Goal: Find specific page/section

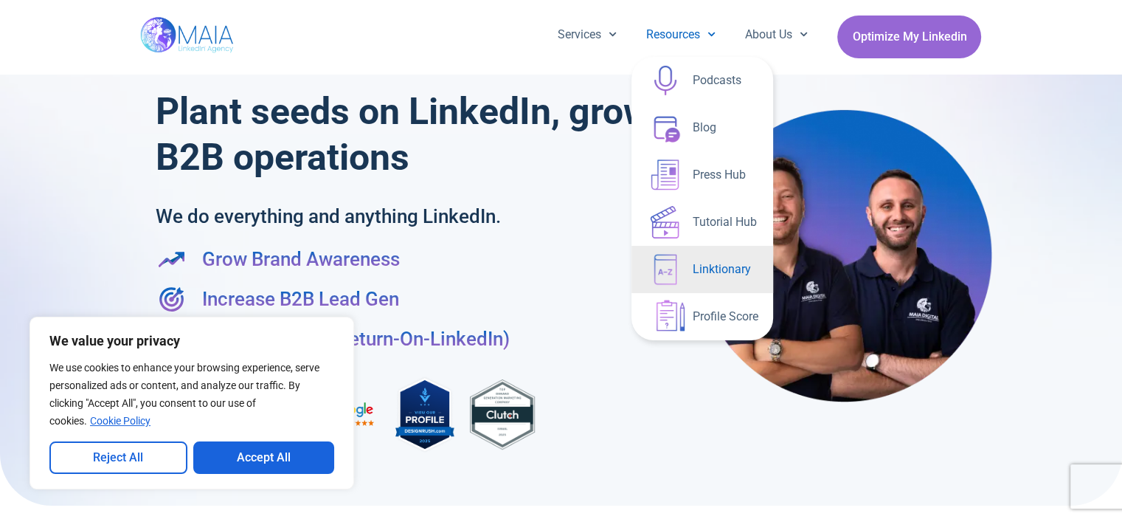
click at [728, 262] on link "Linktionary" at bounding box center [703, 269] width 142 height 47
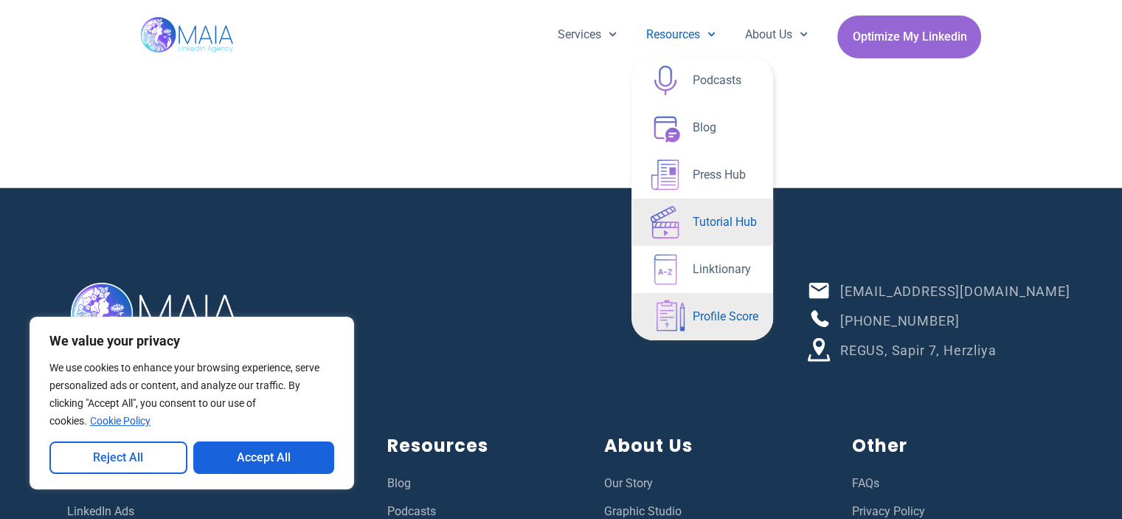
scroll to position [3507, 0]
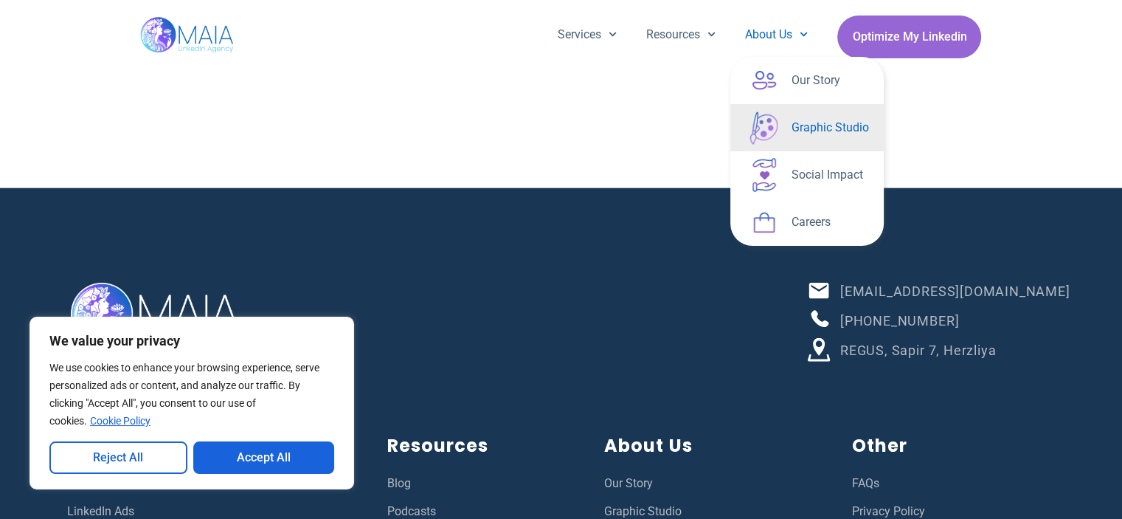
click at [782, 124] on link "Graphic Studio" at bounding box center [807, 127] width 153 height 47
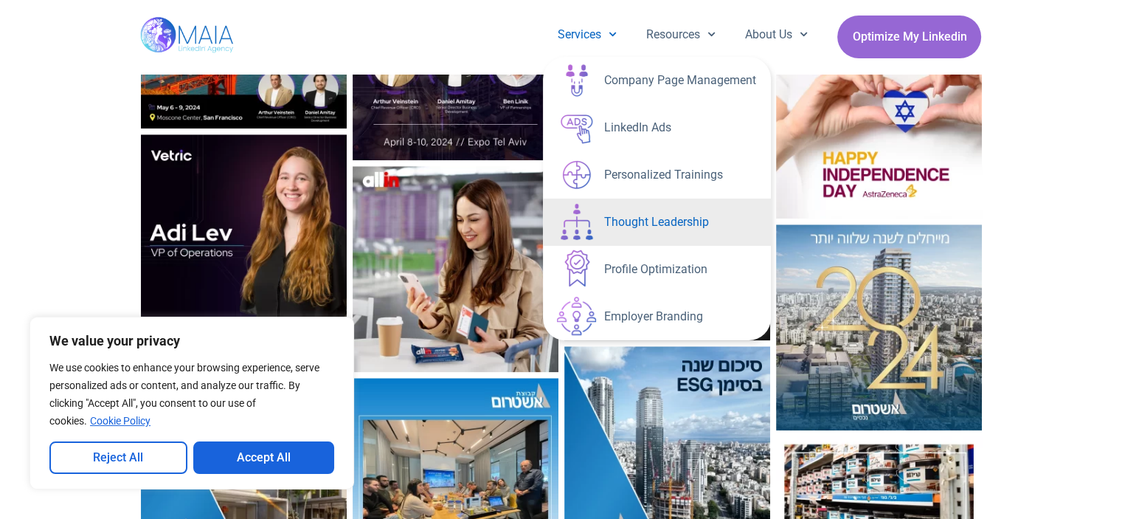
scroll to position [1590, 0]
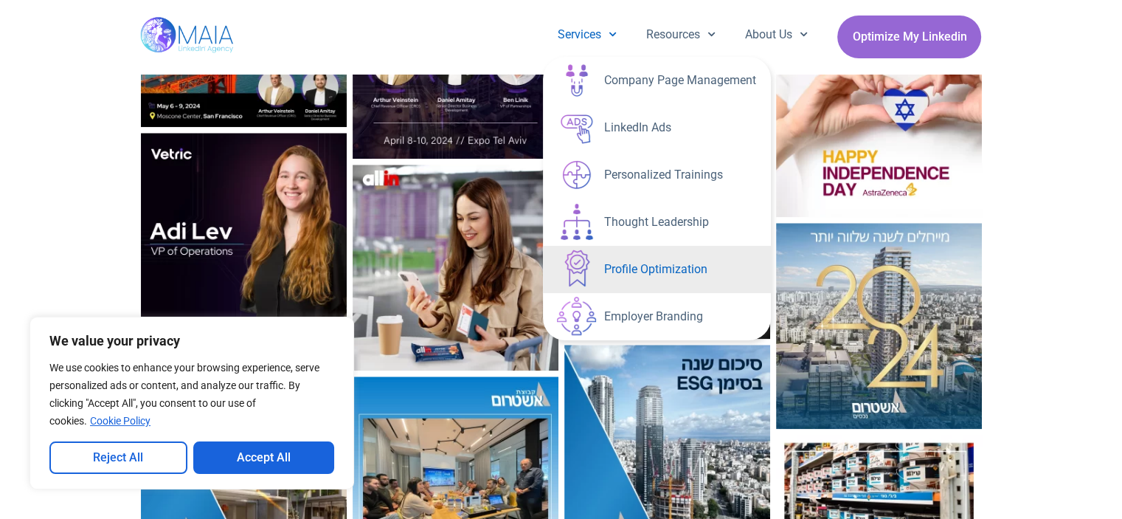
click at [649, 263] on link "Profile Optimization" at bounding box center [657, 269] width 228 height 47
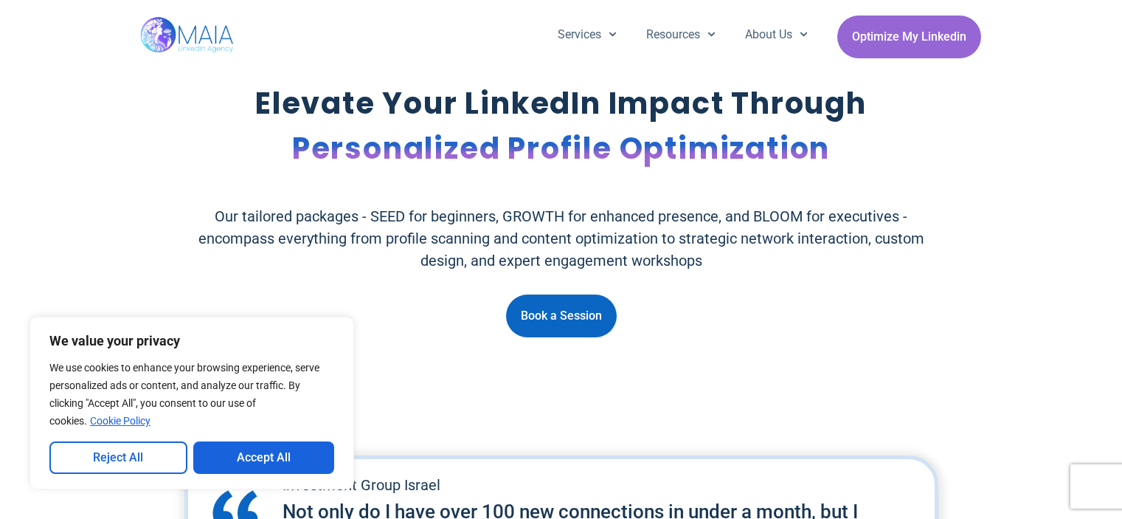
scroll to position [2111, 0]
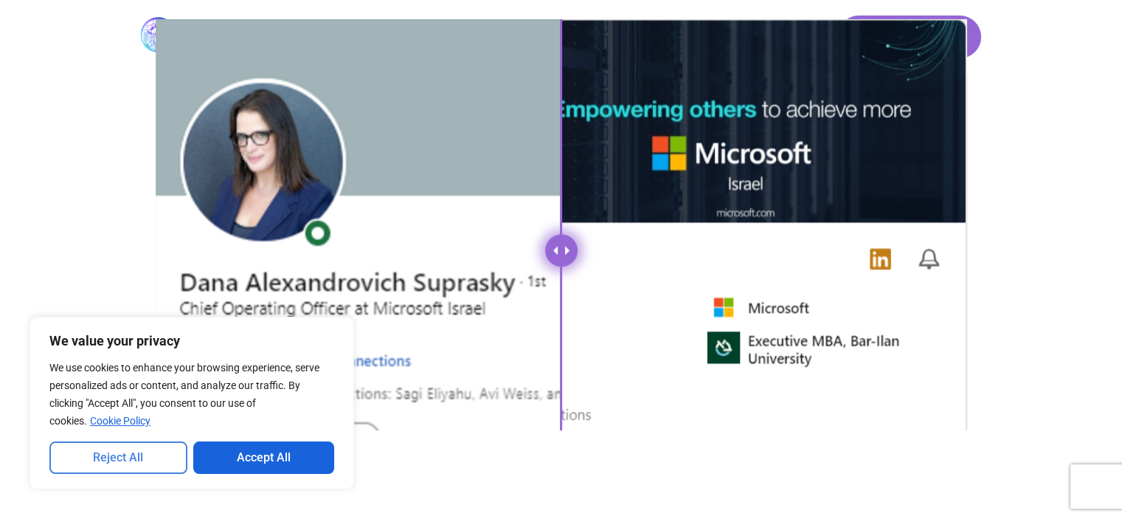
click at [133, 450] on button "Reject All" at bounding box center [118, 457] width 138 height 32
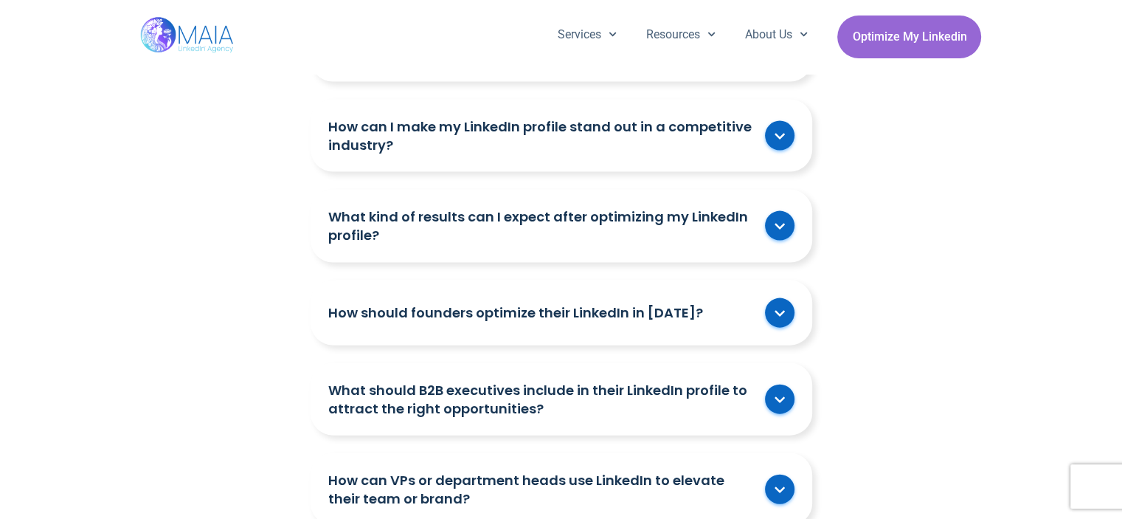
scroll to position [3183, 0]
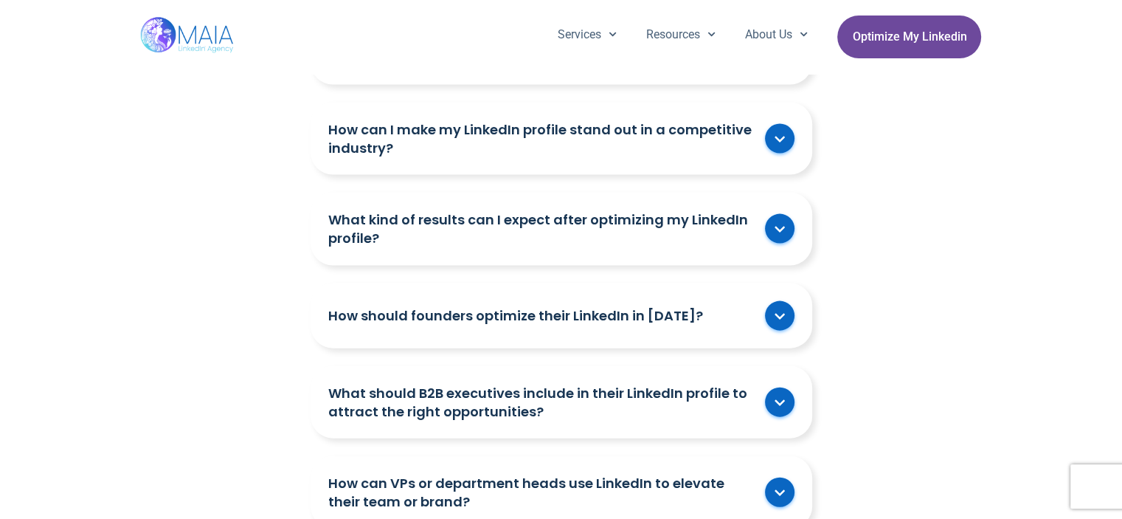
click at [879, 41] on span "Optimize My Linkedin" at bounding box center [909, 37] width 114 height 28
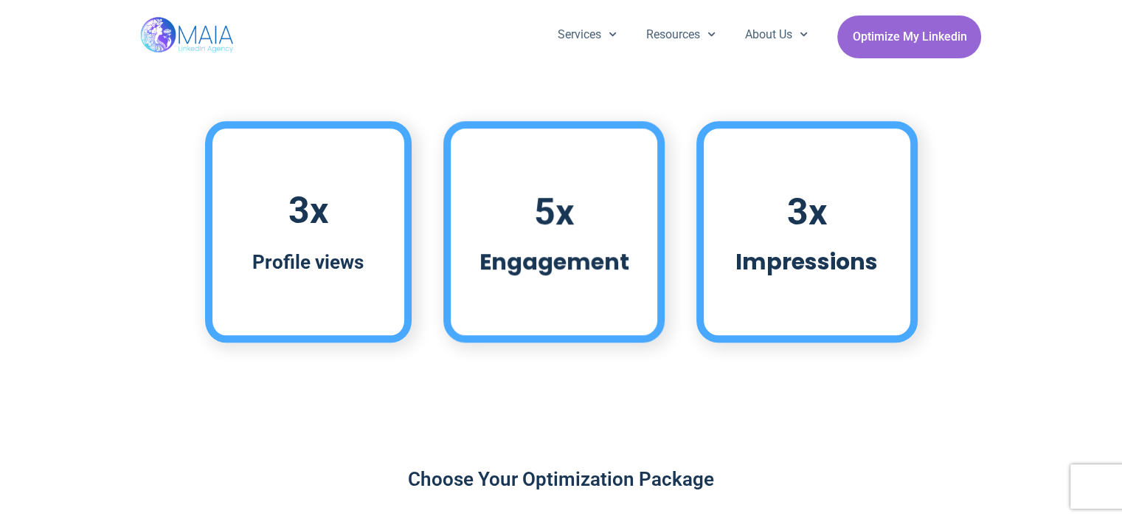
scroll to position [1040, 0]
